Goal: Transaction & Acquisition: Purchase product/service

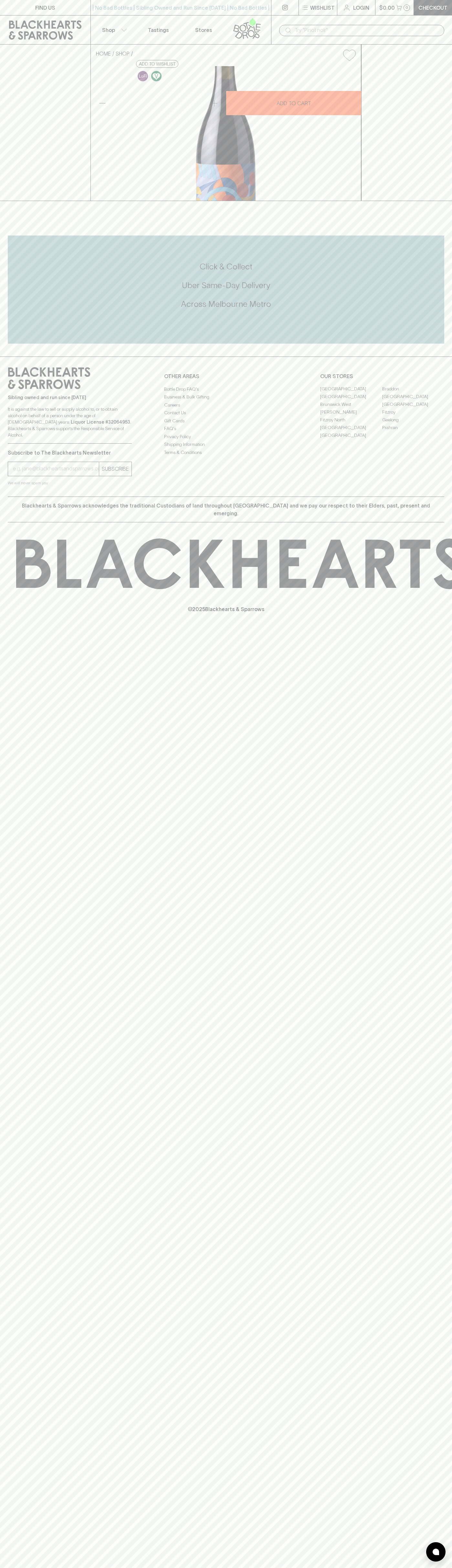
click at [143, 2] on div "| No Bad Bottles | Sibling Owned and Run Since 2006 | No Bad Bottles | Sibling …" at bounding box center [180, 7] width 181 height 15
click at [429, 201] on div "HOME SHOP Parley Fever Pinot Noir Cab Franc 2024 $33.00 Add to wishlist 10% dis…" at bounding box center [226, 122] width 452 height 156
click at [60, 1567] on html "FIND US | No Bad Bottles | Sibling Owned and Run Since 2006 | No Bad Bottles | …" at bounding box center [226, 784] width 452 height 1568
click at [9, 401] on p "Sibling owned and run since [DATE]" at bounding box center [70, 397] width 124 height 7
